Goal: Task Accomplishment & Management: Complete application form

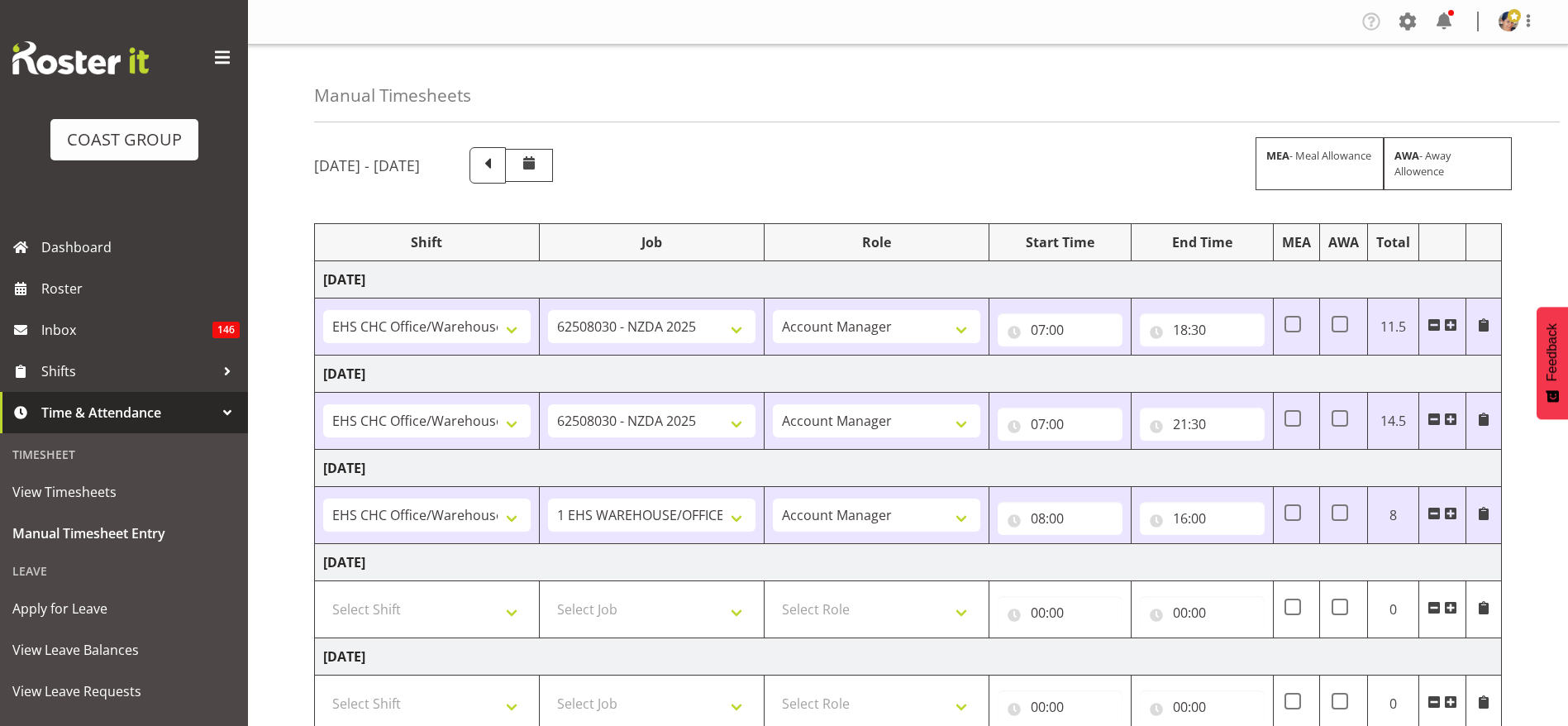
select select "1404"
select select "9196"
select select "37"
select select "1404"
select select "9196"
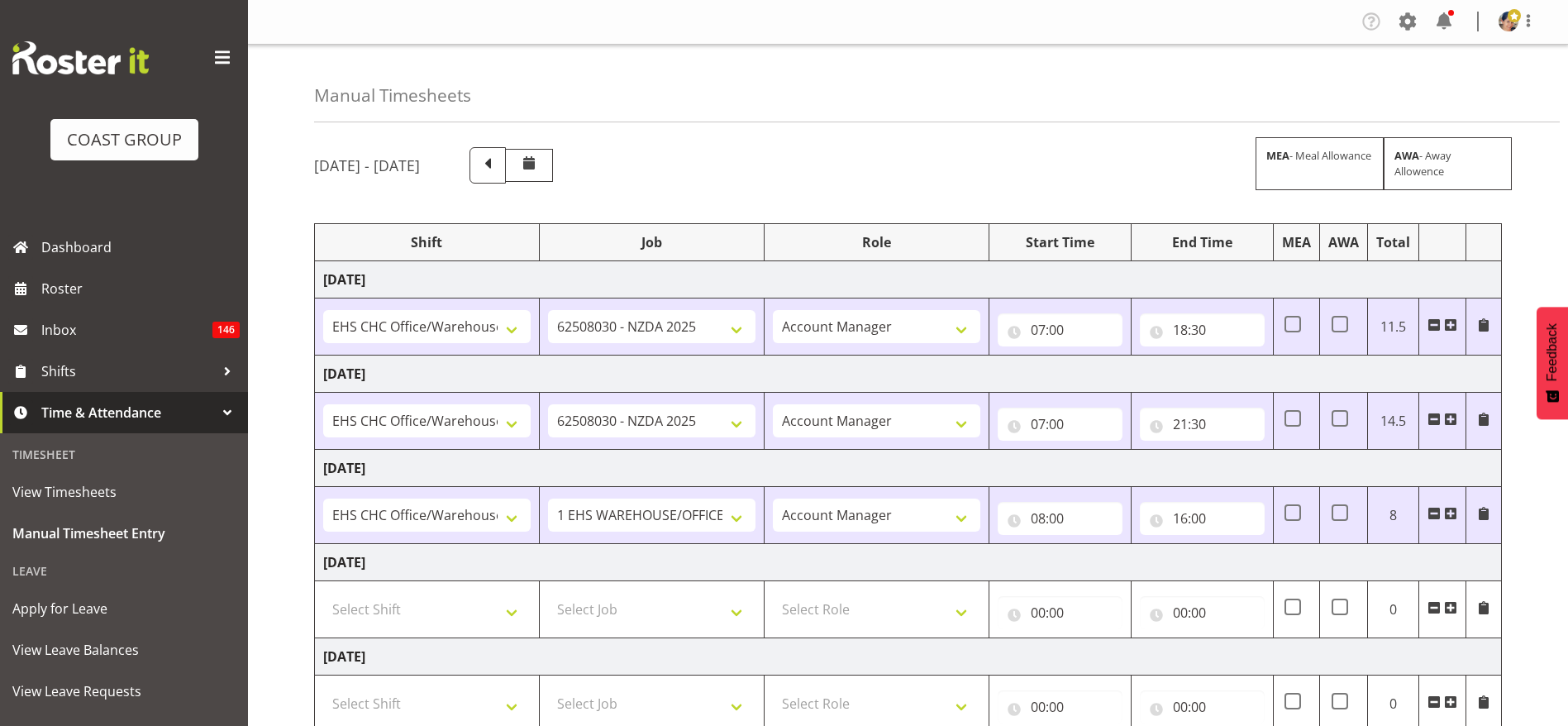
select select "37"
select select "1404"
select select "69"
select select "37"
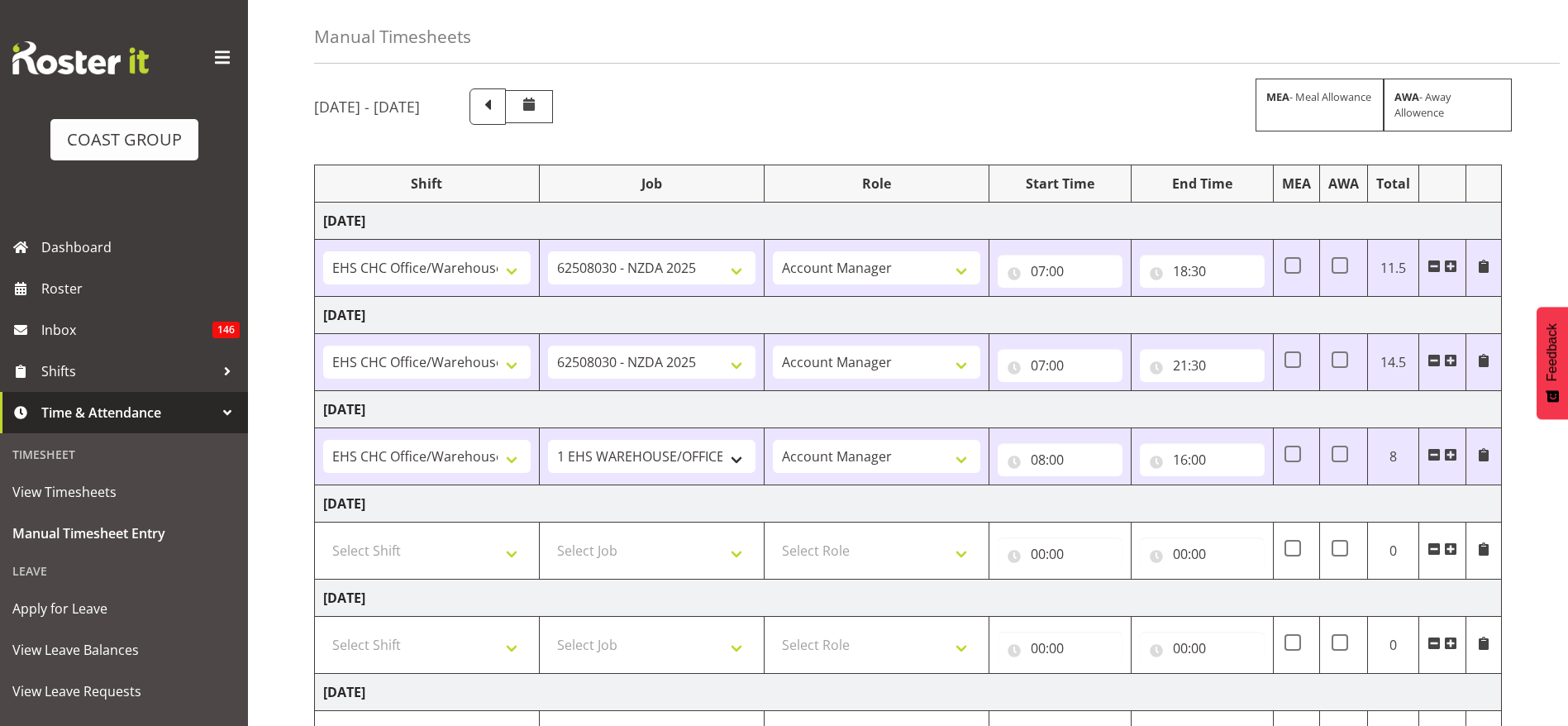
scroll to position [307, 0]
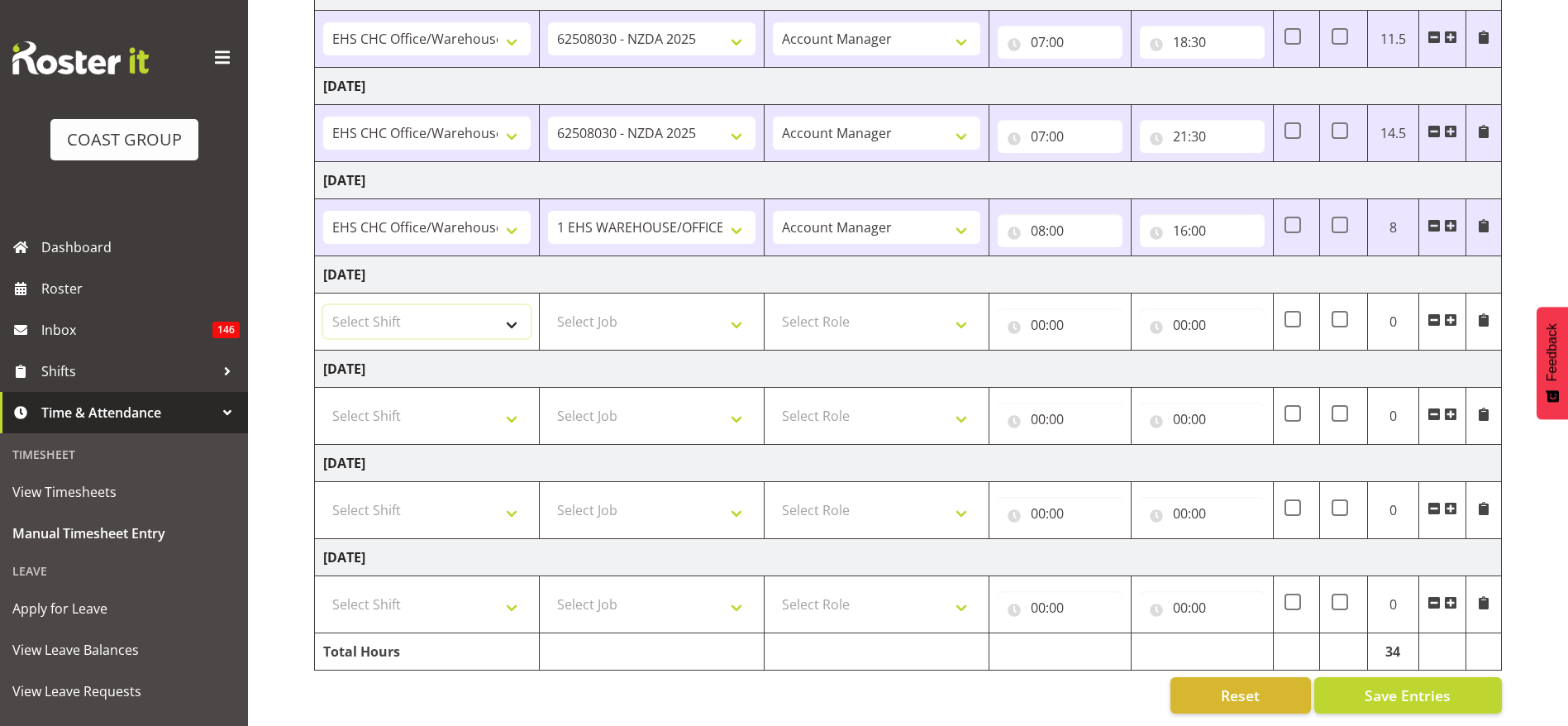
click at [417, 305] on select "Select Shift ARTS CANT [PERSON_NAME] ASBTE ASNZ Exhibitor Build Admin Admin Adm…" at bounding box center [427, 321] width 208 height 33
select select "1404"
click at [323, 305] on select "Select Shift ARTS CANT [PERSON_NAME] ASBTE ASNZ Exhibitor Build Admin Admin Adm…" at bounding box center [427, 321] width 208 height 33
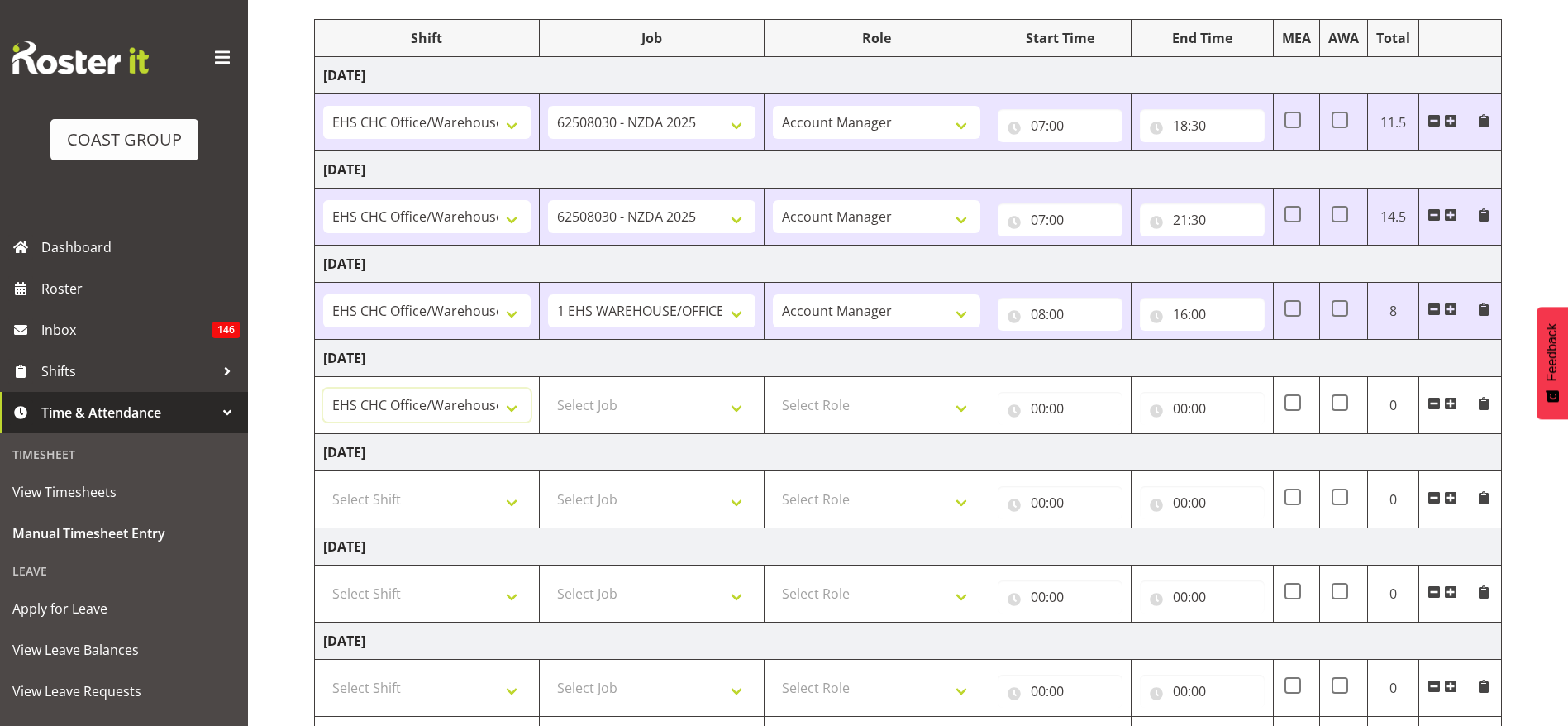
scroll to position [59, 0]
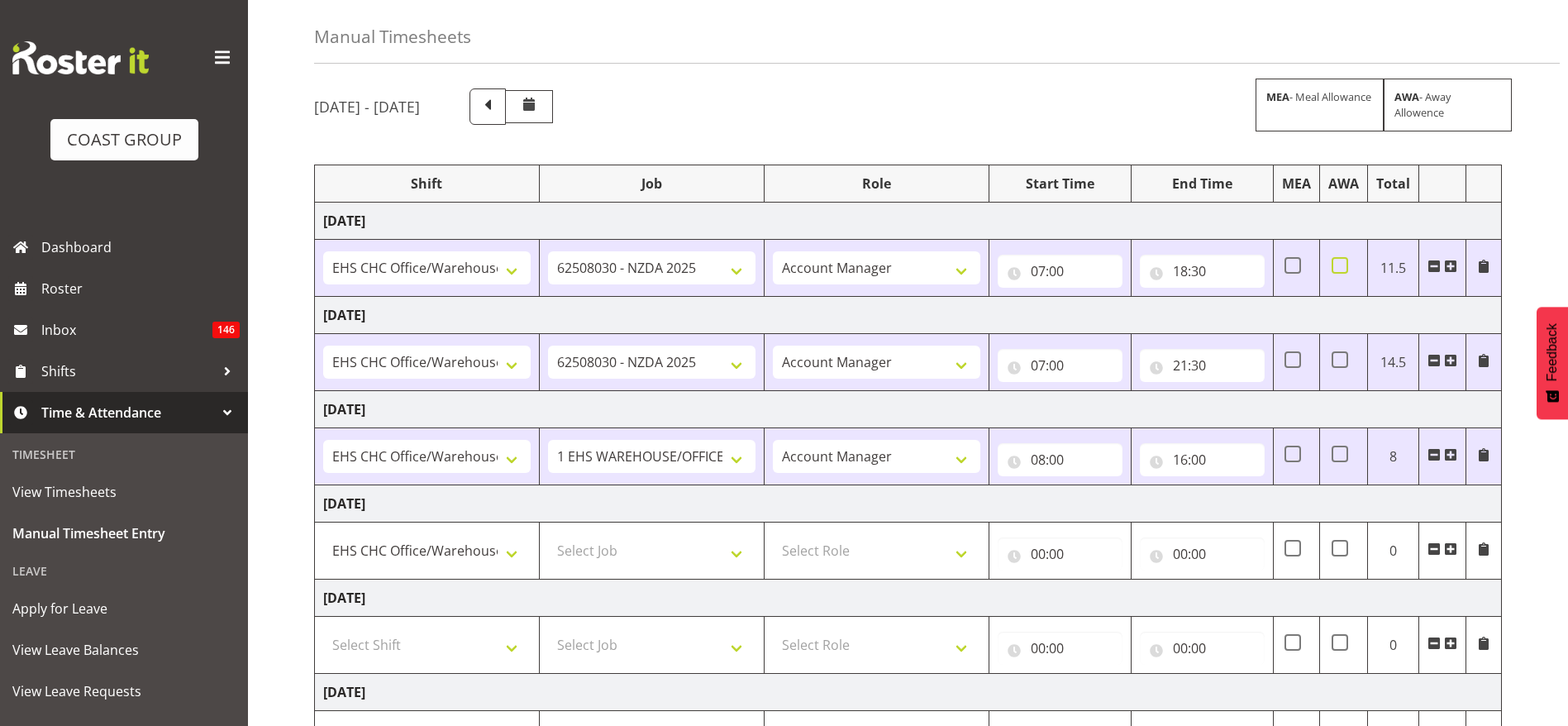
click at [1340, 271] on span at bounding box center [1341, 266] width 17 height 17
click at [1340, 271] on input "checkbox" at bounding box center [1338, 267] width 11 height 11
checkbox input "true"
click at [1340, 359] on span at bounding box center [1341, 360] width 17 height 17
click at [1340, 359] on input "checkbox" at bounding box center [1338, 361] width 11 height 11
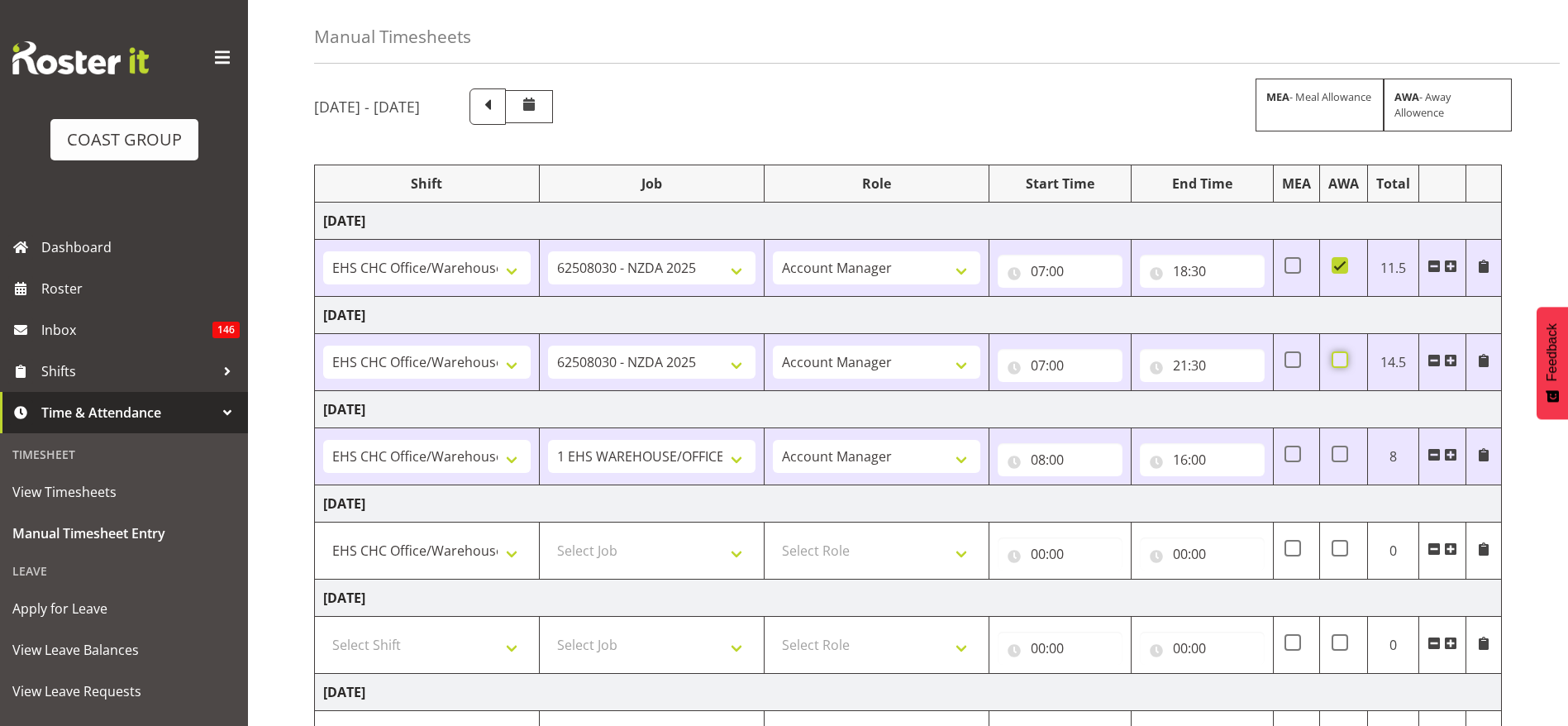
checkbox input "true"
click at [620, 547] on select "Select Job 1 Carlton Events 1 [PERSON_NAME][GEOGRAPHIC_DATA] 1 [PERSON_NAME][GE…" at bounding box center [651, 550] width 208 height 33
select select "69"
click at [548, 534] on select "Select Job 1 Carlton Events 1 [PERSON_NAME][GEOGRAPHIC_DATA] 1 [PERSON_NAME][GE…" at bounding box center [651, 550] width 208 height 33
click at [833, 558] on select "Select Role ACCOUNT MANAGER Account Manager" at bounding box center [877, 550] width 208 height 33
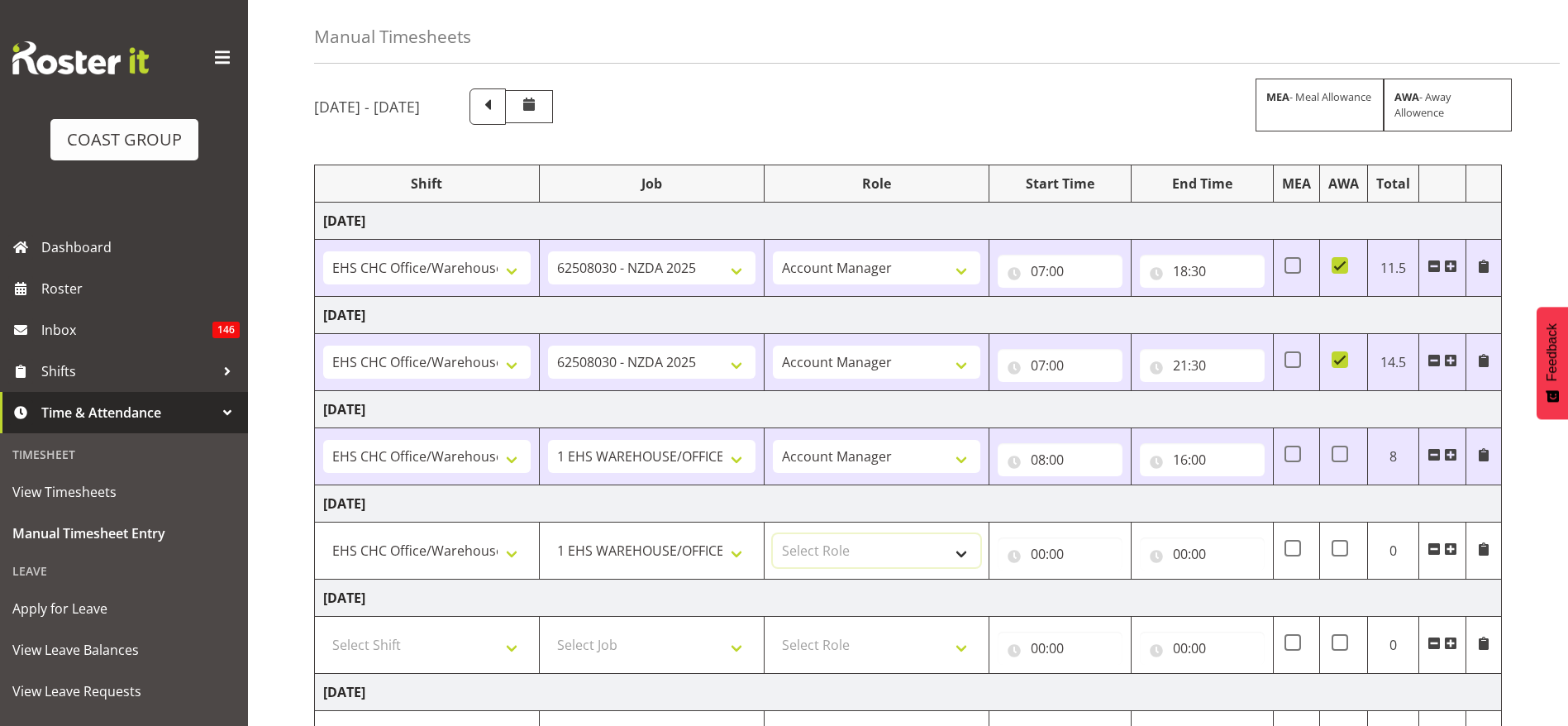
select select "37"
click at [773, 534] on select "Select Role ACCOUNT MANAGER Account Manager" at bounding box center [877, 550] width 208 height 33
click at [1045, 555] on input "00:00" at bounding box center [1060, 554] width 125 height 33
click at [1109, 597] on select "00 01 02 03 04 05 06 07 08 09 10 11 12 13 14 15 16 17 18 19 20 21 22 23" at bounding box center [1111, 596] width 37 height 33
select select "13"
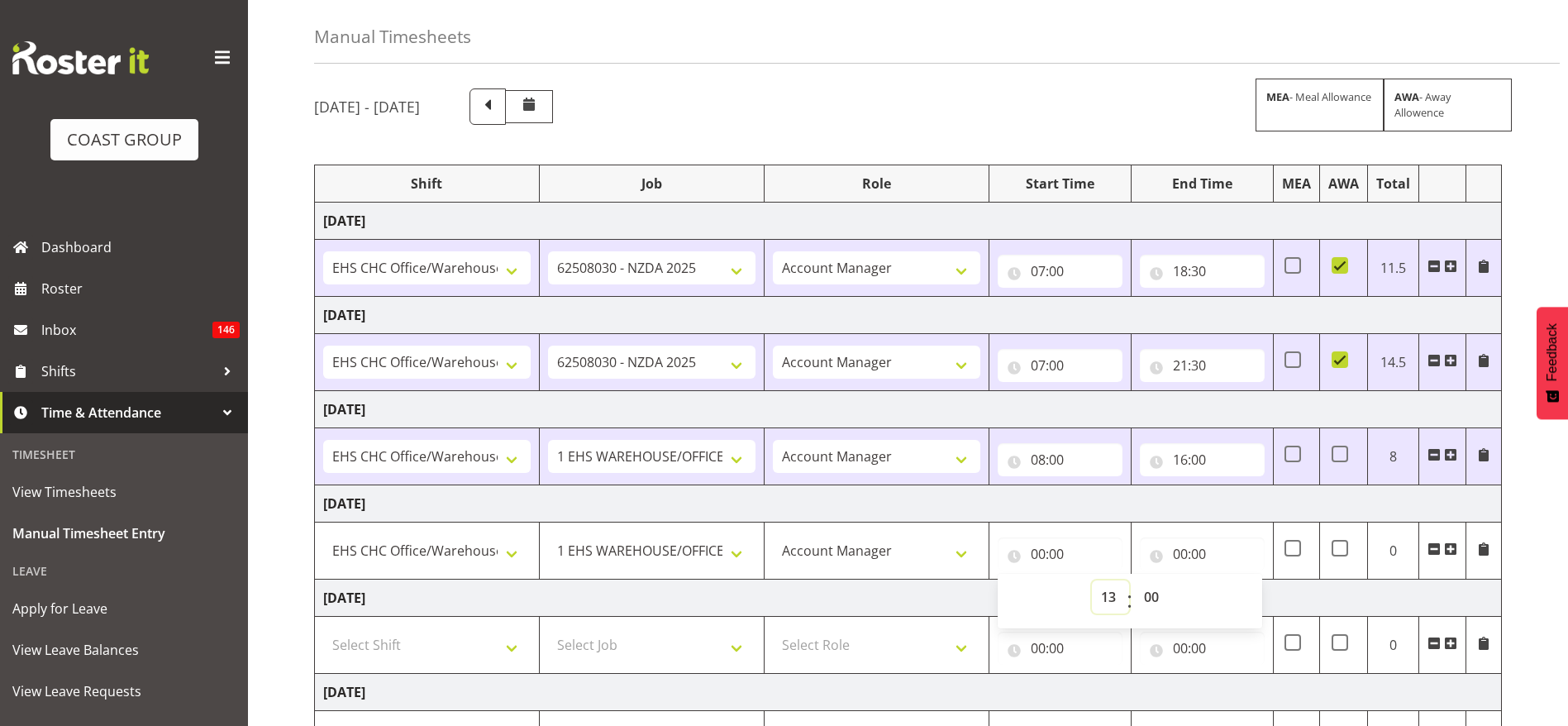
click at [1092, 581] on select "00 01 02 03 04 05 06 07 08 09 10 11 12 13 14 15 16 17 18 19 20 21 22 23" at bounding box center [1111, 596] width 37 height 33
type input "13:00"
click at [1187, 554] on input "00:00" at bounding box center [1203, 554] width 125 height 33
click at [1249, 598] on select "00 01 02 03 04 05 06 07 08 09 10 11 12 13 14 15 16 17 18 19 20 21 22 23" at bounding box center [1253, 596] width 37 height 33
select select "17"
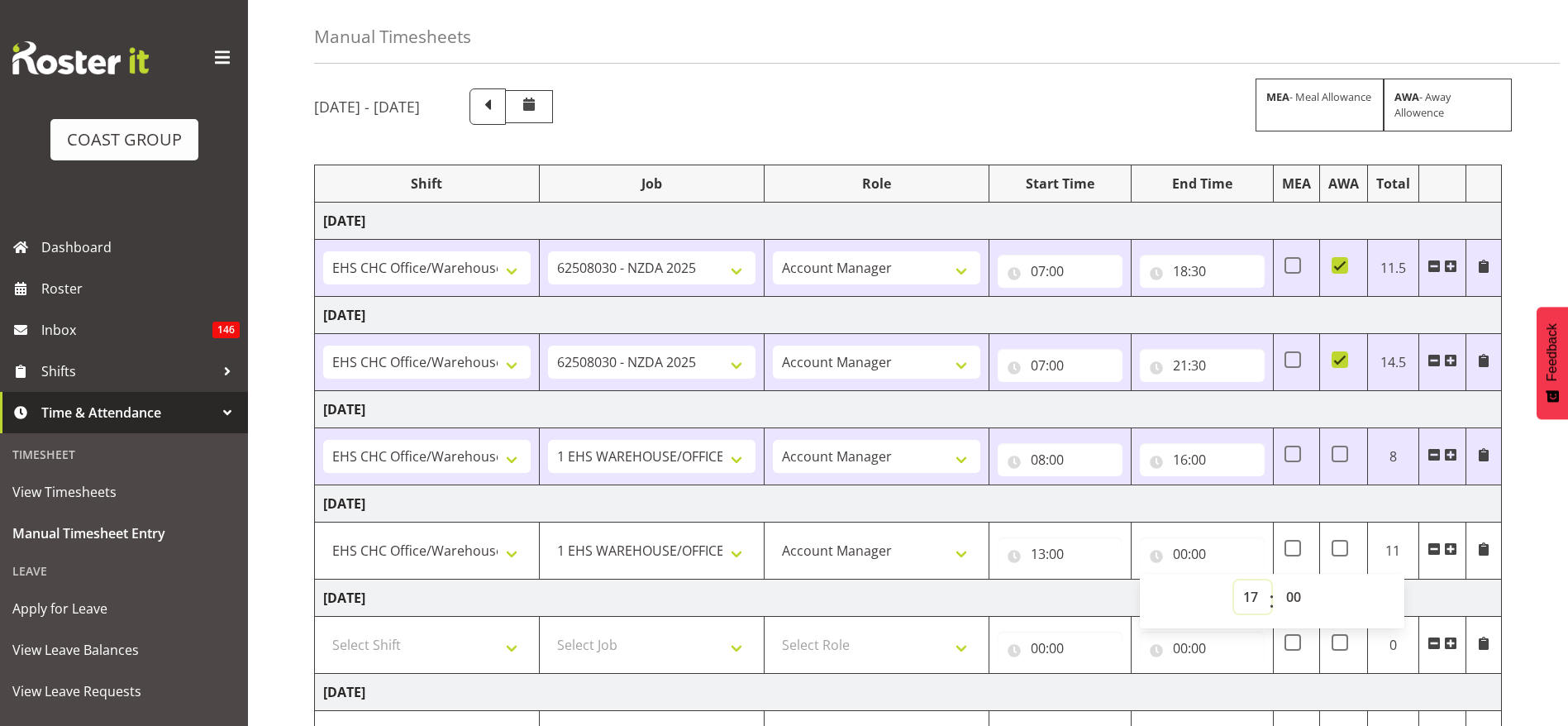
click at [1234, 581] on select "00 01 02 03 04 05 06 07 08 09 10 11 12 13 14 15 16 17 18 19 20 21 22 23" at bounding box center [1253, 596] width 37 height 33
type input "17:00"
click at [1107, 500] on td "[DATE]" at bounding box center [908, 504] width 1187 height 37
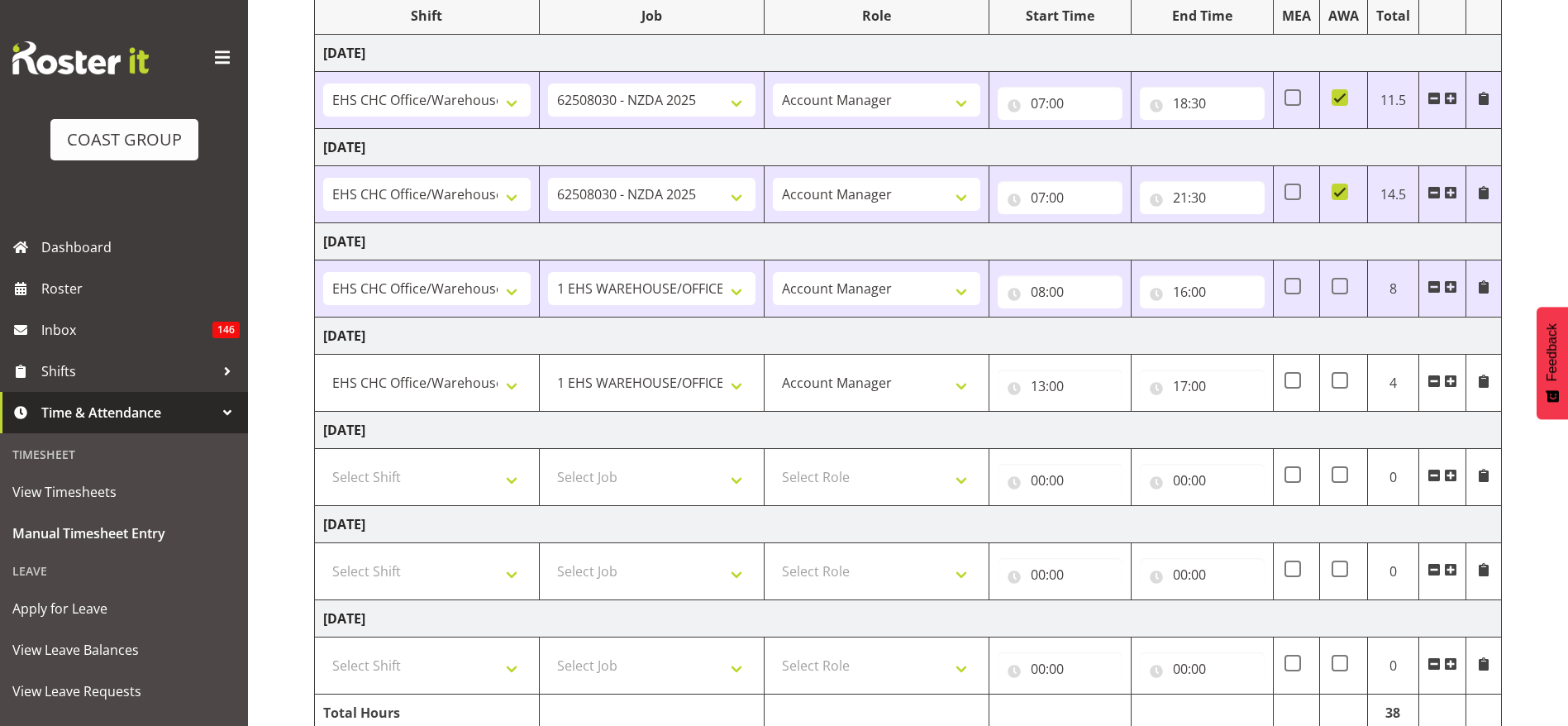
scroll to position [307, 0]
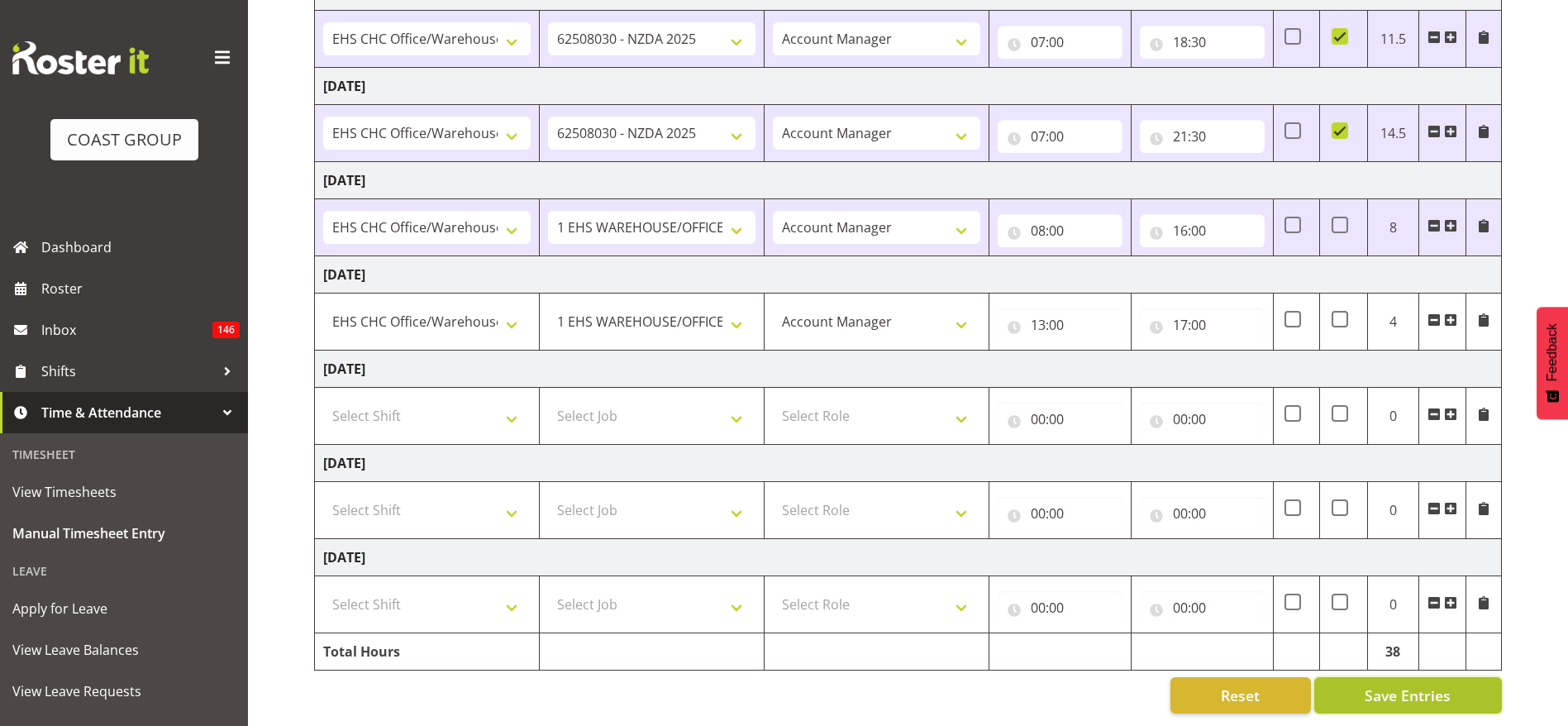
click at [1401, 685] on span "Save Entries" at bounding box center [1408, 695] width 86 height 21
